Goal: Task Accomplishment & Management: Manage account settings

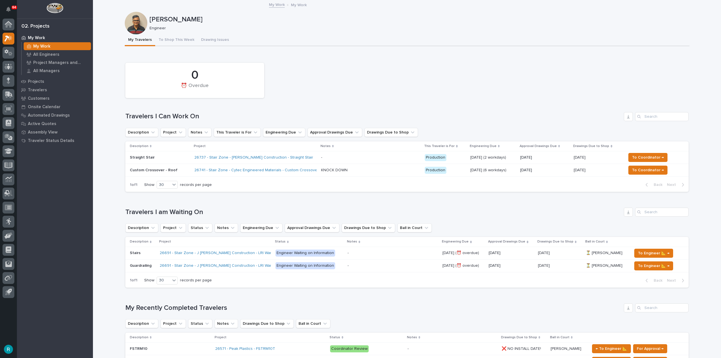
click at [307, 158] on div "26737 - Stair Zone - [PERSON_NAME] Construction - Straight Stair" at bounding box center [255, 157] width 122 height 9
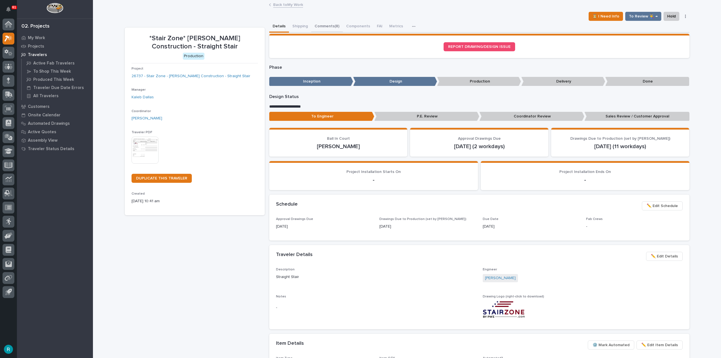
click at [336, 28] on button "Comments (8)" at bounding box center [327, 27] width 32 height 12
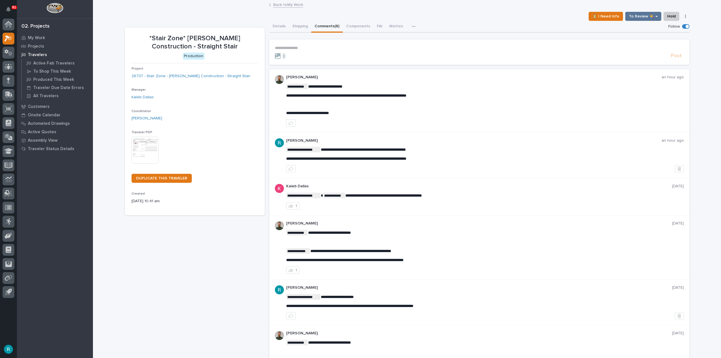
click at [322, 47] on p "**********" at bounding box center [479, 48] width 409 height 5
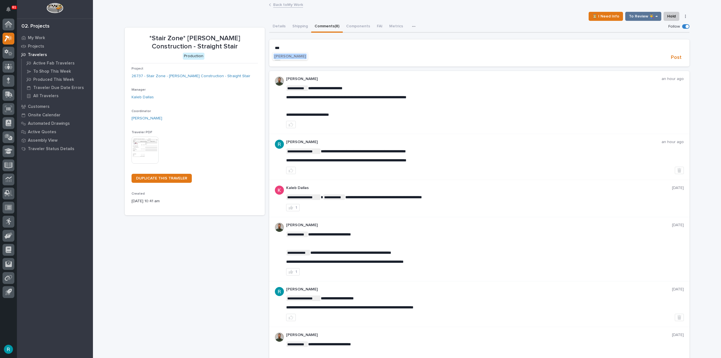
click at [304, 54] on span "[PERSON_NAME]" at bounding box center [290, 56] width 32 height 4
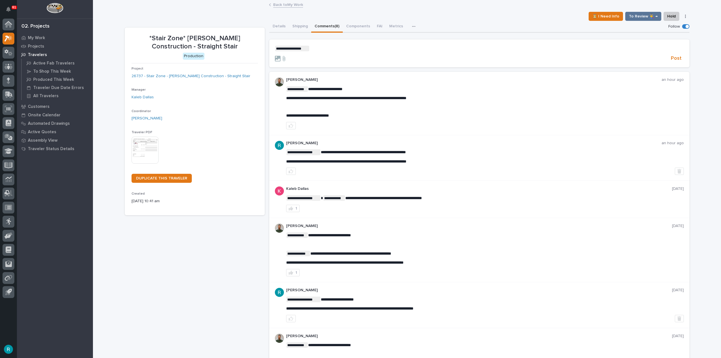
click at [326, 48] on p "**********" at bounding box center [479, 49] width 409 height 6
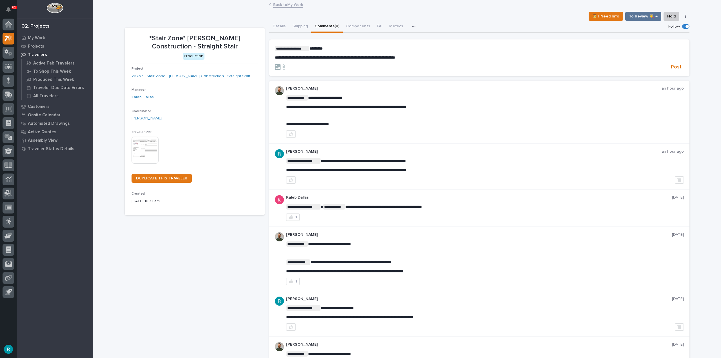
click at [678, 63] on form "**********" at bounding box center [479, 58] width 409 height 25
click at [677, 68] on span "Post" at bounding box center [676, 67] width 11 height 6
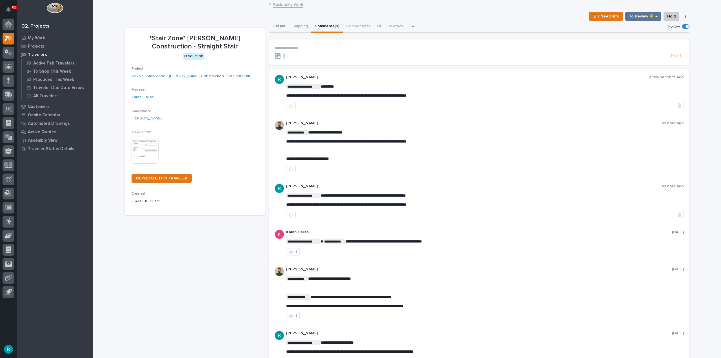
click at [278, 26] on button "Details" at bounding box center [279, 27] width 20 height 12
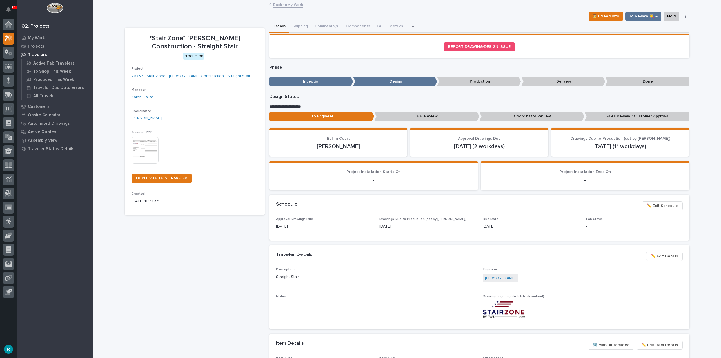
click at [282, 7] on link "Back to My Work" at bounding box center [288, 4] width 30 height 6
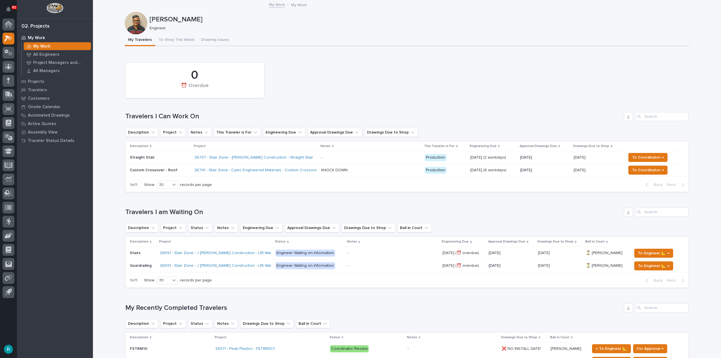
click at [646, 153] on td "To Coordinator →" at bounding box center [656, 157] width 65 height 13
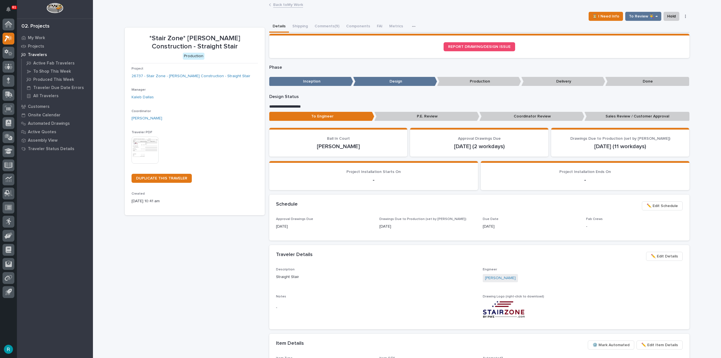
click at [277, 6] on link "Back to My Work" at bounding box center [288, 4] width 30 height 6
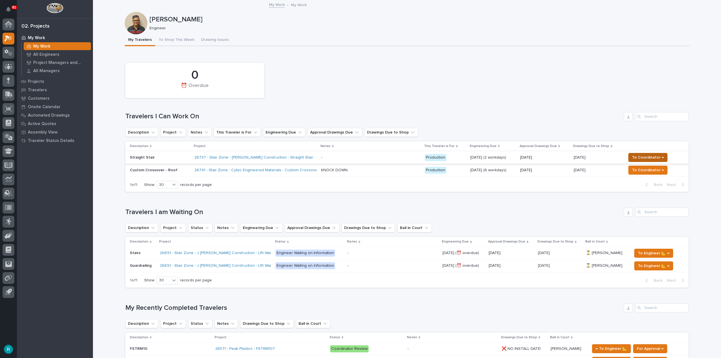
click at [647, 157] on span "To Coordinator →" at bounding box center [648, 157] width 32 height 7
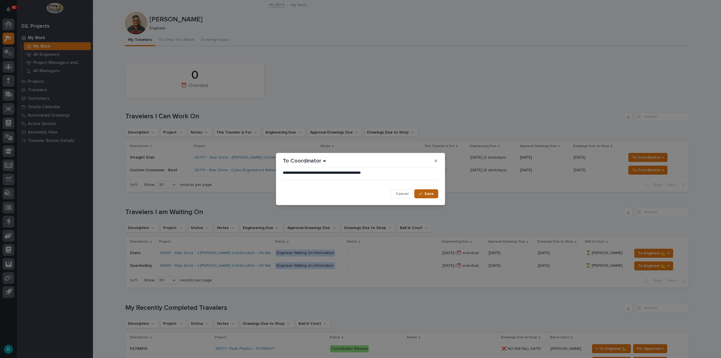
click at [428, 193] on span "Save" at bounding box center [428, 193] width 9 height 5
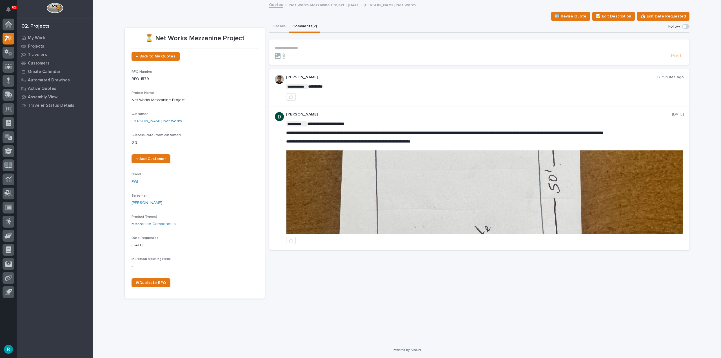
click at [408, 172] on img at bounding box center [484, 192] width 397 height 84
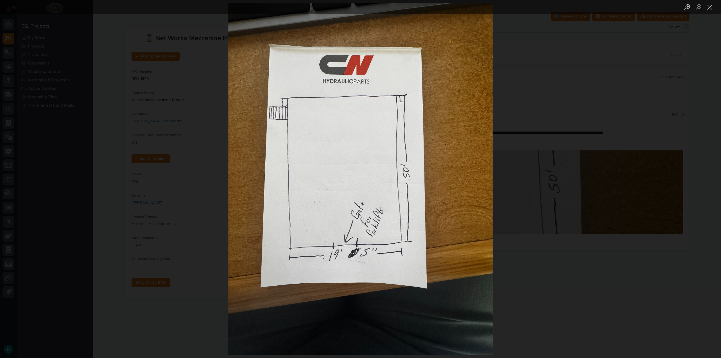
click at [547, 90] on div "Lightbox" at bounding box center [360, 179] width 721 height 358
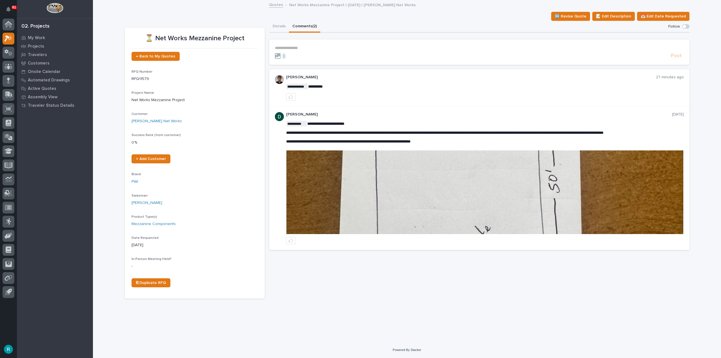
click at [435, 173] on img at bounding box center [484, 192] width 397 height 84
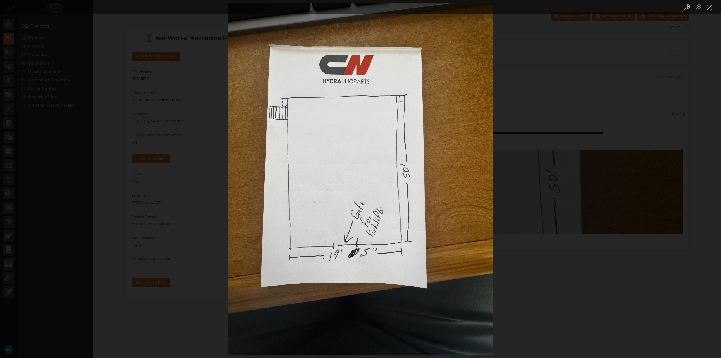
click at [578, 74] on div "Lightbox" at bounding box center [360, 179] width 721 height 358
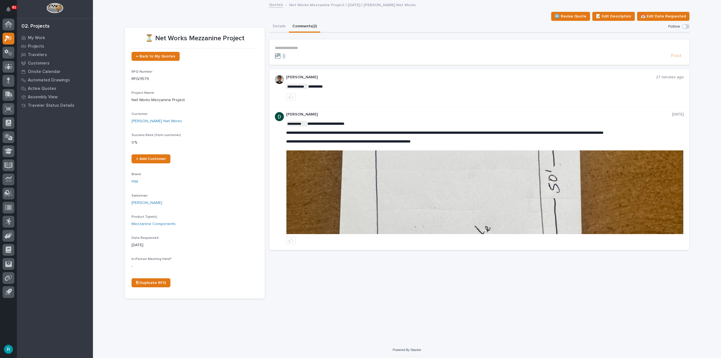
click at [450, 170] on img at bounding box center [484, 192] width 397 height 84
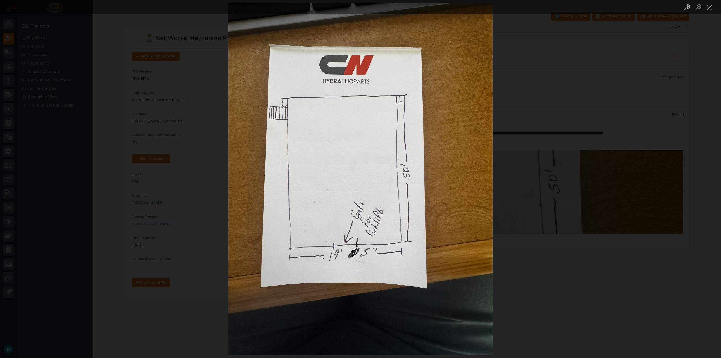
click at [530, 165] on div "Lightbox" at bounding box center [360, 179] width 721 height 358
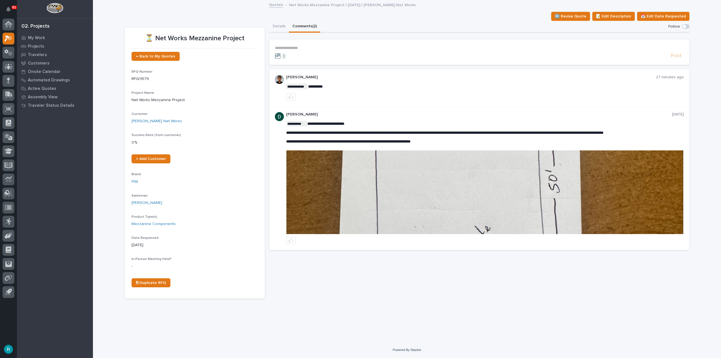
click at [446, 193] on img at bounding box center [484, 192] width 397 height 84
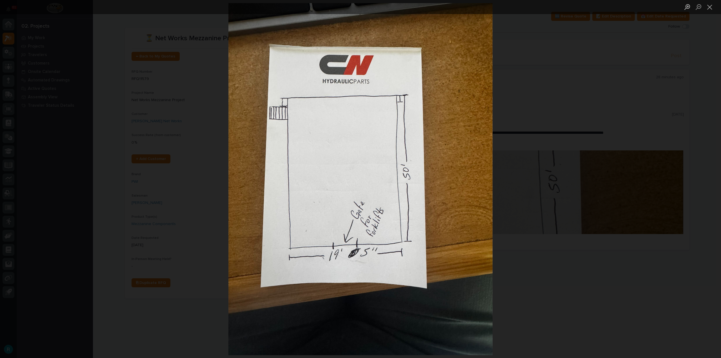
click at [604, 264] on div "Lightbox" at bounding box center [360, 179] width 721 height 358
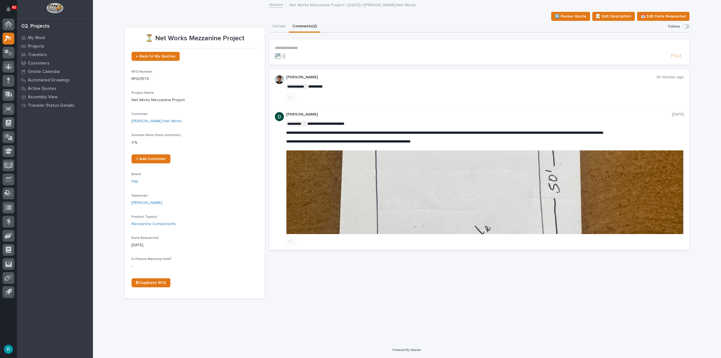
click at [531, 213] on img at bounding box center [484, 192] width 397 height 84
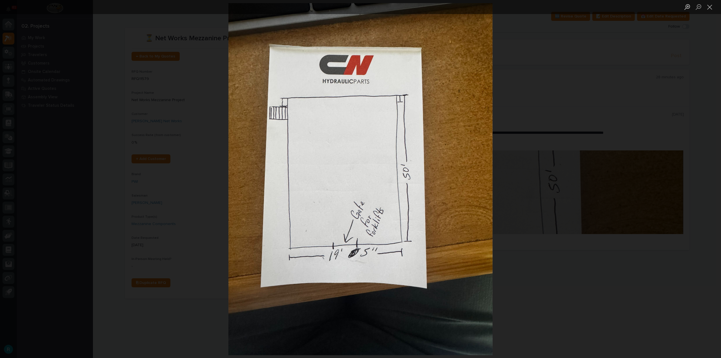
click at [583, 110] on div "Lightbox" at bounding box center [360, 179] width 721 height 358
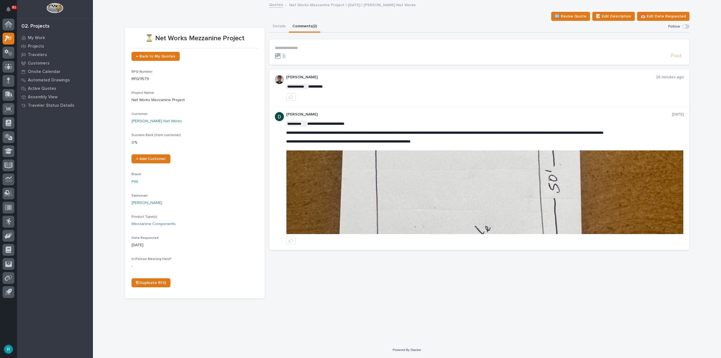
click at [512, 202] on img at bounding box center [484, 192] width 397 height 84
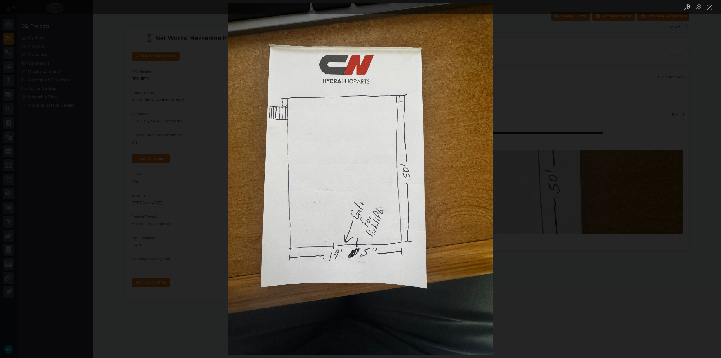
click at [597, 266] on div "Lightbox" at bounding box center [360, 179] width 721 height 358
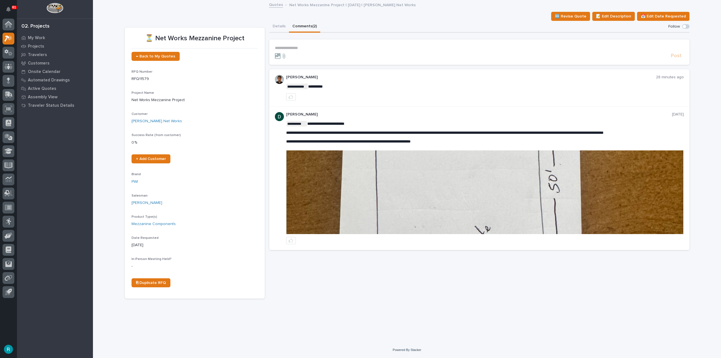
click at [556, 199] on img at bounding box center [484, 192] width 397 height 84
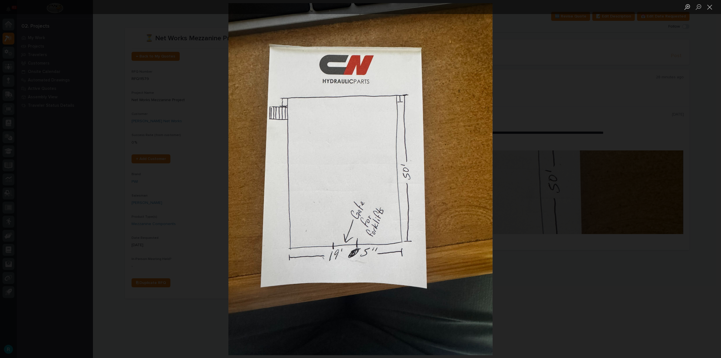
click at [684, 130] on div "Lightbox" at bounding box center [360, 179] width 721 height 358
